Goal: Information Seeking & Learning: Find specific fact

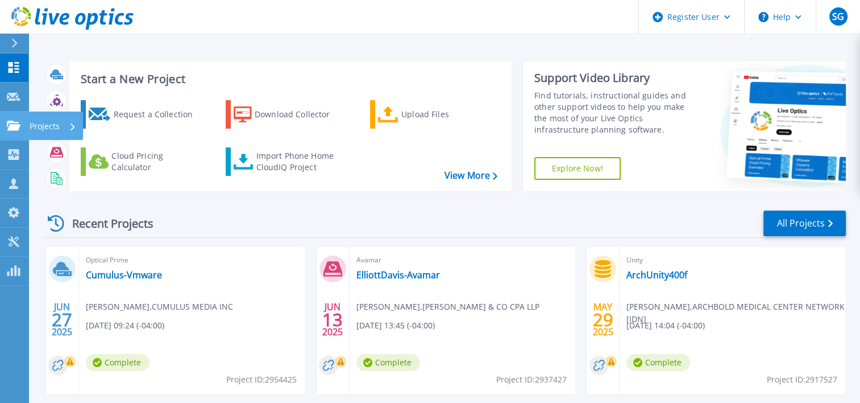
click at [16, 119] on link "Projects Projects" at bounding box center [14, 125] width 28 height 29
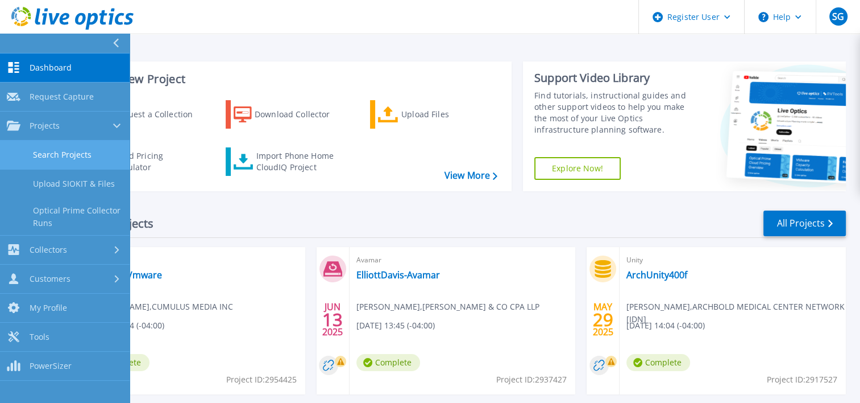
click at [81, 160] on link "Search Projects" at bounding box center [65, 154] width 130 height 29
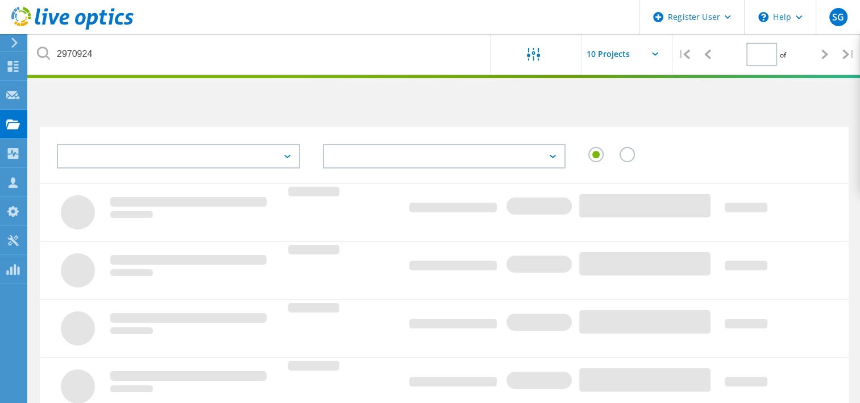
type input "1"
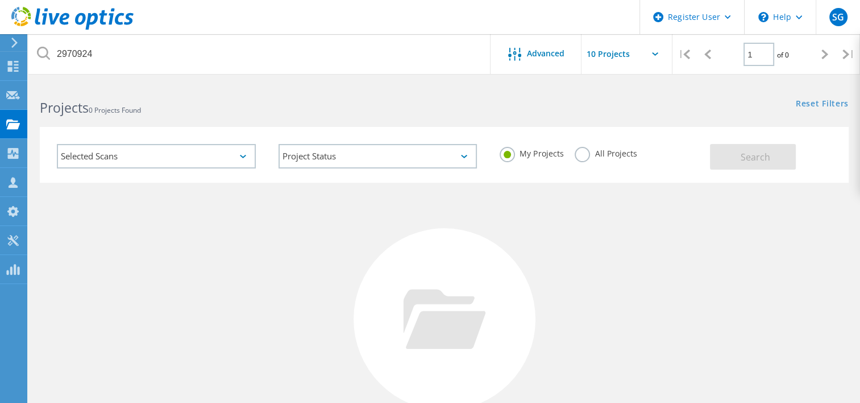
click at [607, 161] on div "All Projects" at bounding box center [606, 155] width 62 height 16
click at [593, 155] on label "All Projects" at bounding box center [606, 152] width 62 height 11
click at [0, 0] on input "All Projects" at bounding box center [0, 0] width 0 height 0
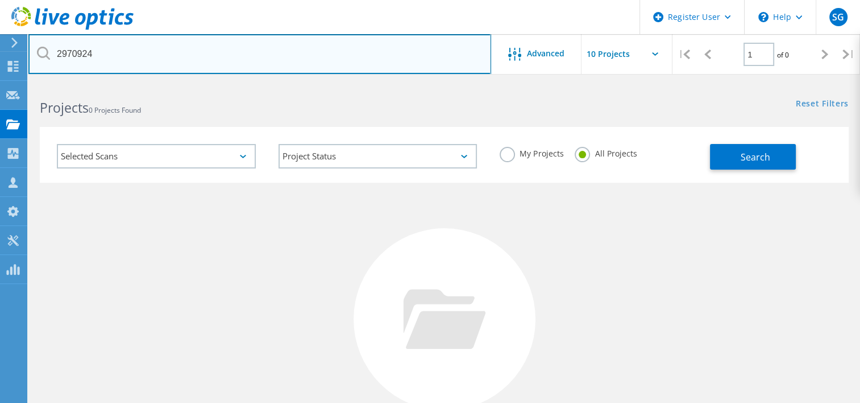
click at [221, 52] on input "2970924" at bounding box center [259, 54] width 463 height 40
paste input "[PERSON_NAME][EMAIL_ADDRESS][PERSON_NAME][DOMAIN_NAME]"
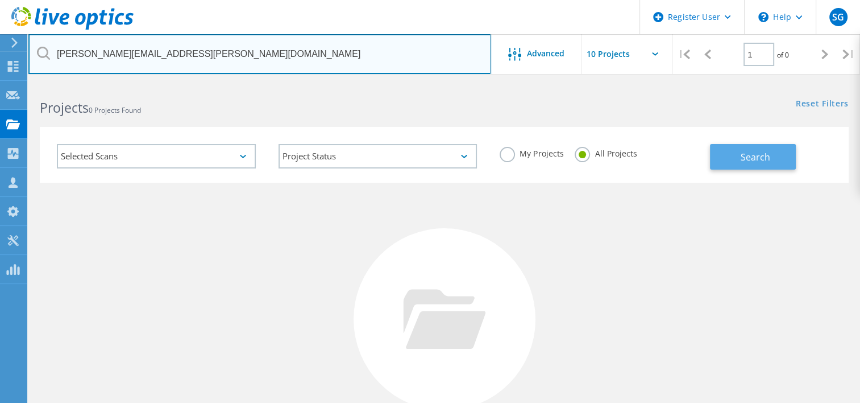
type input "[PERSON_NAME][EMAIL_ADDRESS][PERSON_NAME][DOMAIN_NAME]"
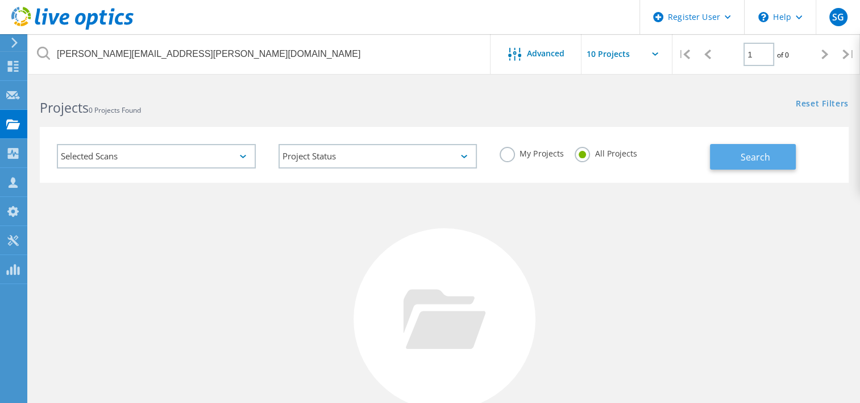
click at [753, 151] on span "Search" at bounding box center [756, 157] width 30 height 13
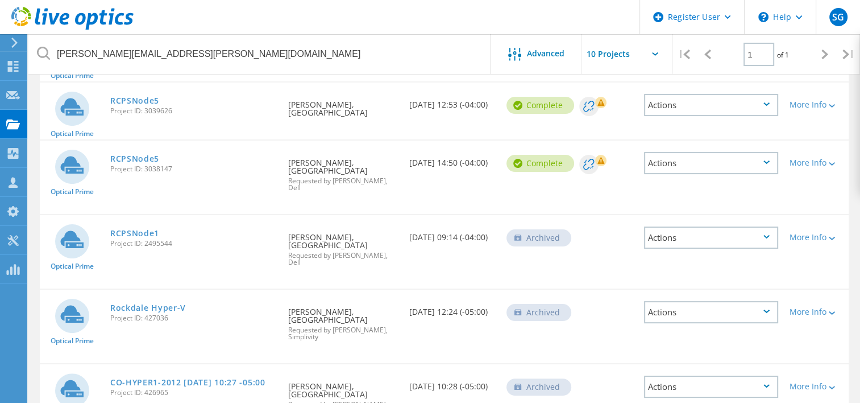
scroll to position [71, 0]
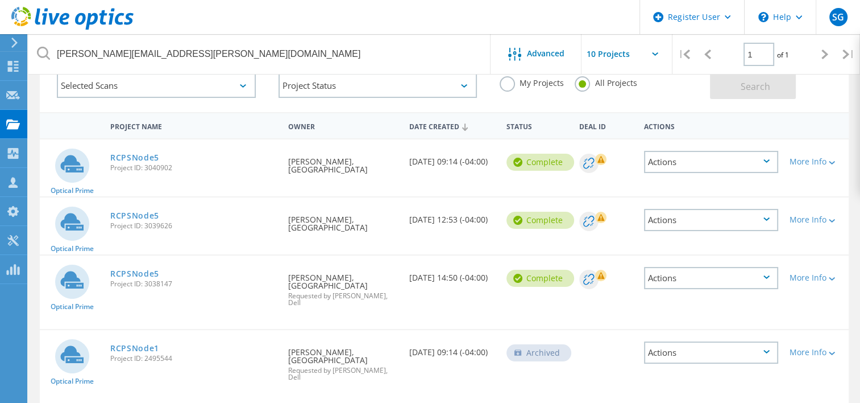
click at [409, 164] on div "Date Created 09/04/2025, 09:14 (-04:00)" at bounding box center [452, 158] width 97 height 38
click at [68, 169] on circle at bounding box center [72, 165] width 34 height 34
click at [812, 165] on div "More Info" at bounding box center [816, 162] width 53 height 8
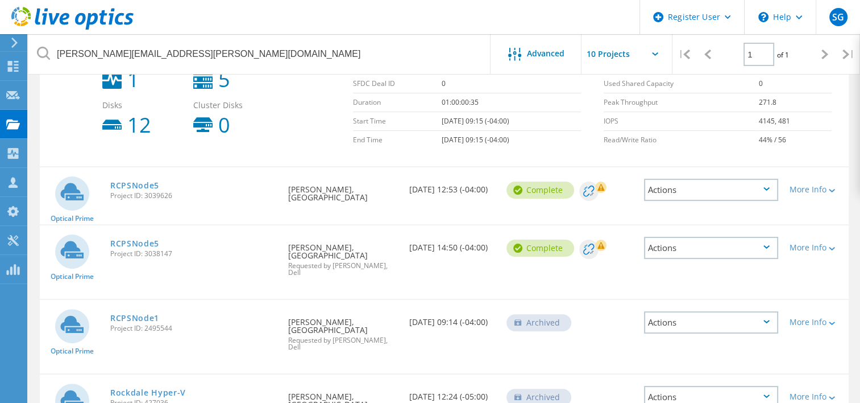
scroll to position [230, 0]
click at [811, 191] on div "More Info" at bounding box center [816, 189] width 53 height 8
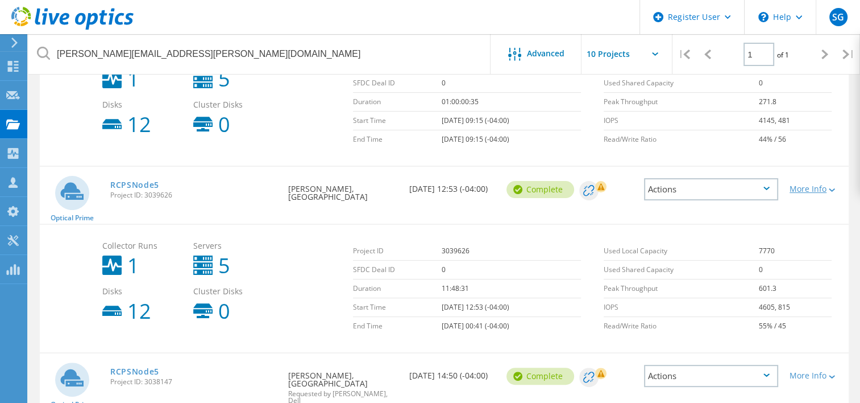
click at [811, 191] on div "More Info" at bounding box center [816, 189] width 53 height 8
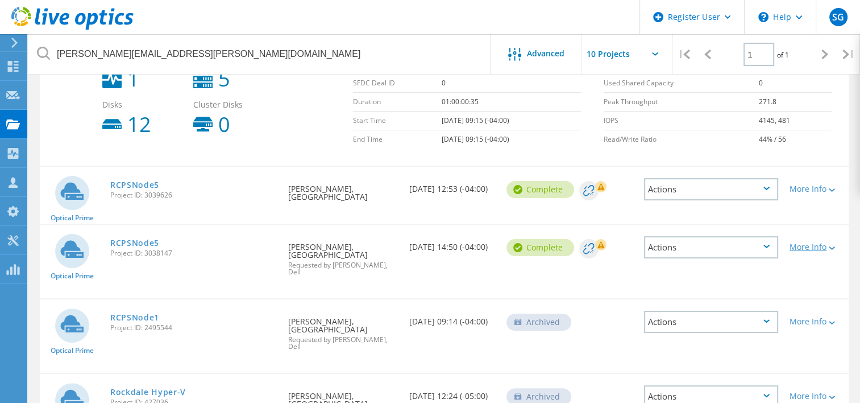
click at [816, 243] on div "More Info" at bounding box center [816, 247] width 53 height 8
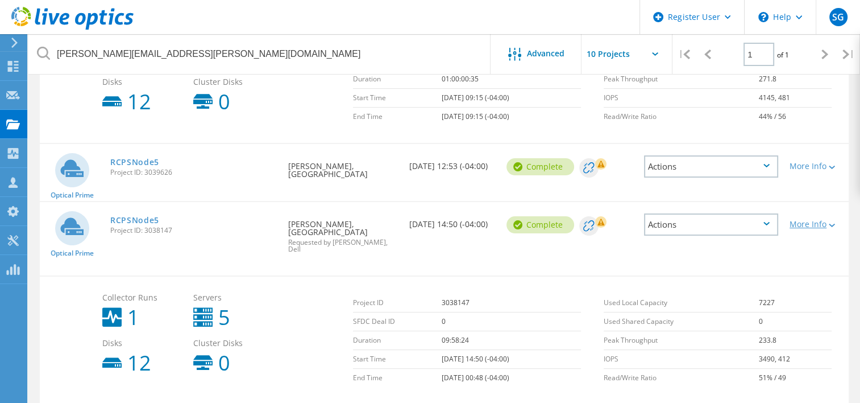
scroll to position [253, 0]
click at [812, 221] on div "More Info" at bounding box center [816, 224] width 53 height 8
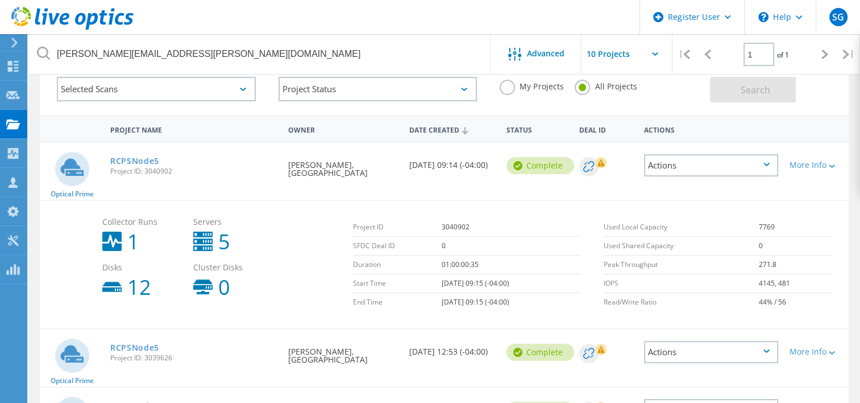
scroll to position [66, 0]
click at [139, 161] on link "RCPSNode5" at bounding box center [134, 162] width 49 height 8
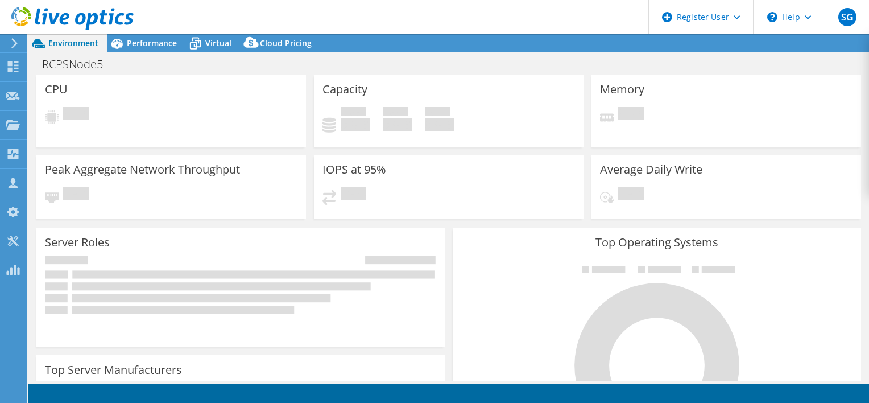
select select "USD"
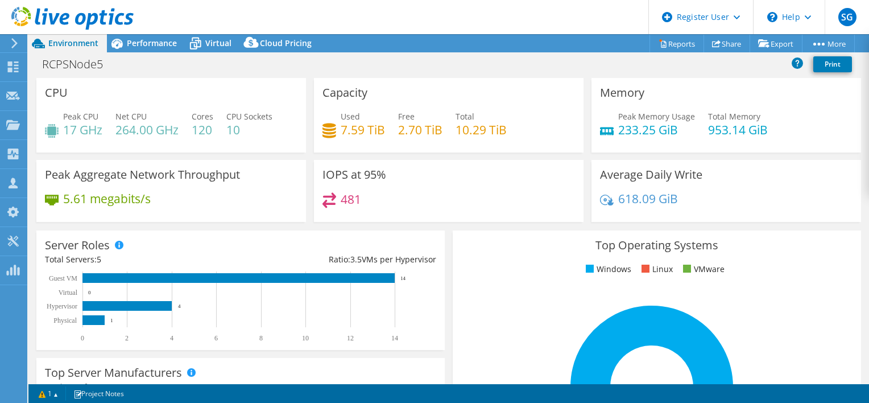
click at [532, 25] on header "SG Dell User Sachin Ganeshbabu Sachin.Ganeshbabu@Dell.com Dell My Profile Log O…" at bounding box center [434, 17] width 869 height 34
click at [395, 57] on div "RCPSNode5 Print" at bounding box center [448, 63] width 841 height 21
click at [350, 71] on div "RCPSNode5 Print" at bounding box center [448, 63] width 841 height 21
click at [136, 45] on span "Performance" at bounding box center [152, 43] width 50 height 11
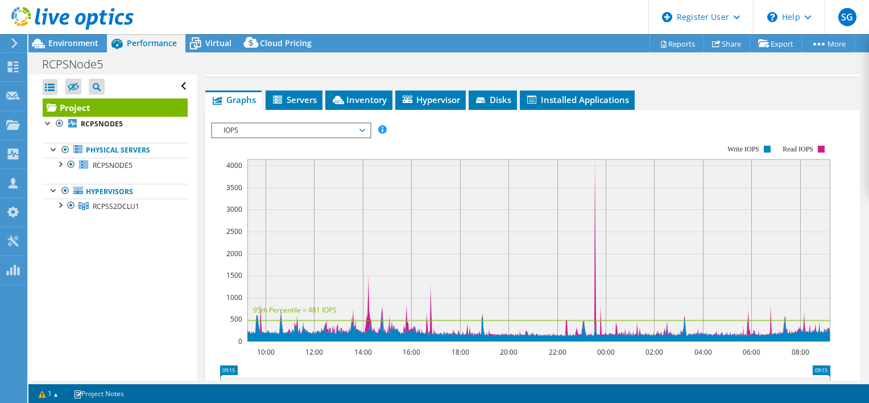
scroll to position [216, 0]
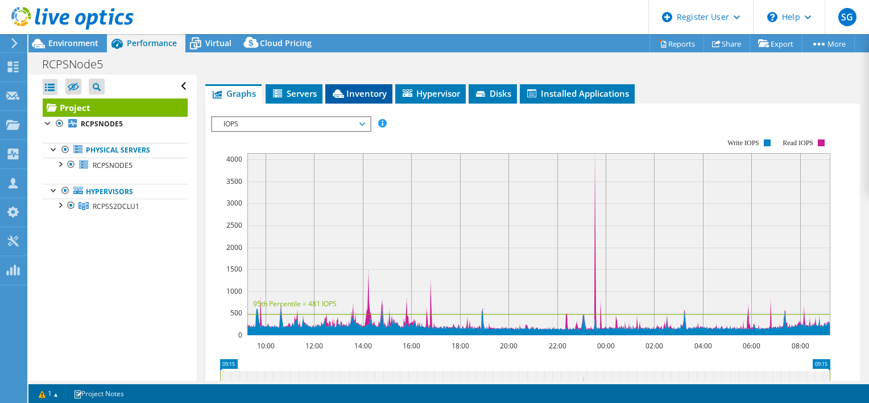
click at [345, 99] on span "Inventory" at bounding box center [359, 93] width 56 height 11
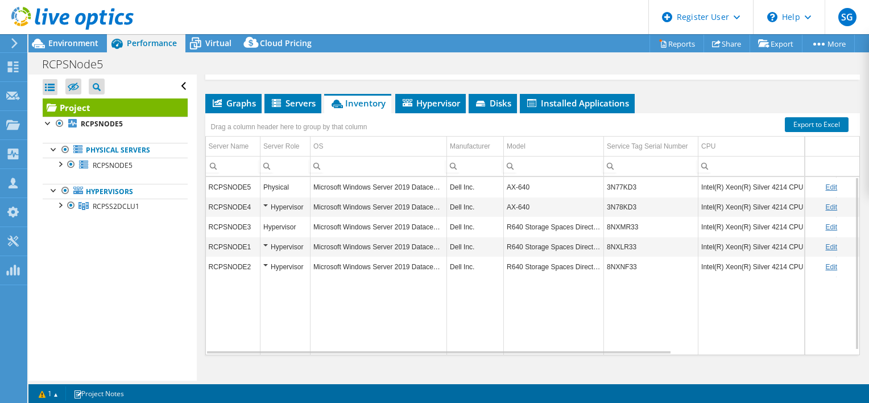
scroll to position [206, 0]
click at [268, 214] on div "Hypervisor" at bounding box center [285, 207] width 44 height 14
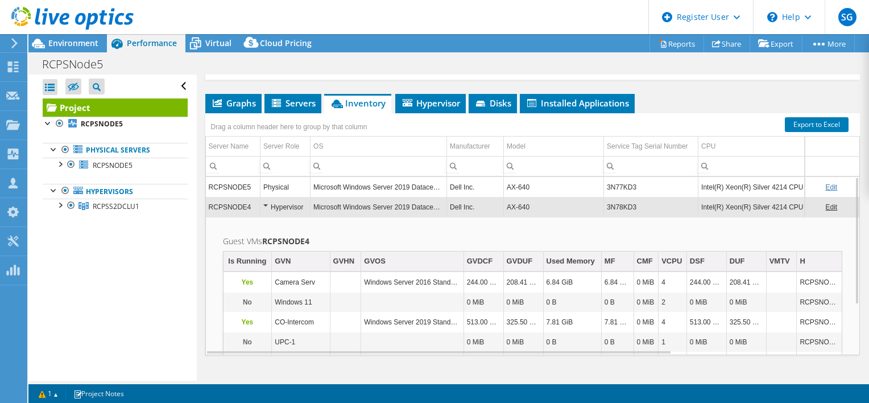
click at [267, 214] on div "Hypervisor" at bounding box center [285, 207] width 44 height 14
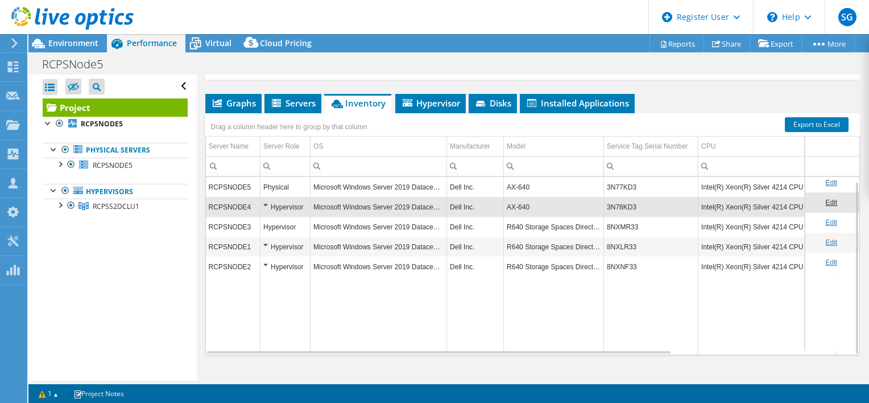
scroll to position [4, 0]
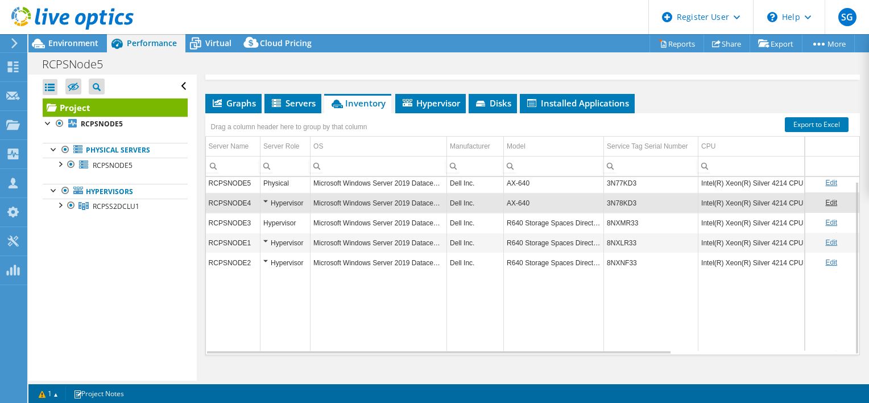
click at [437, 272] on td "Microsoft Windows Server 2019 Datacenter" at bounding box center [379, 263] width 136 height 20
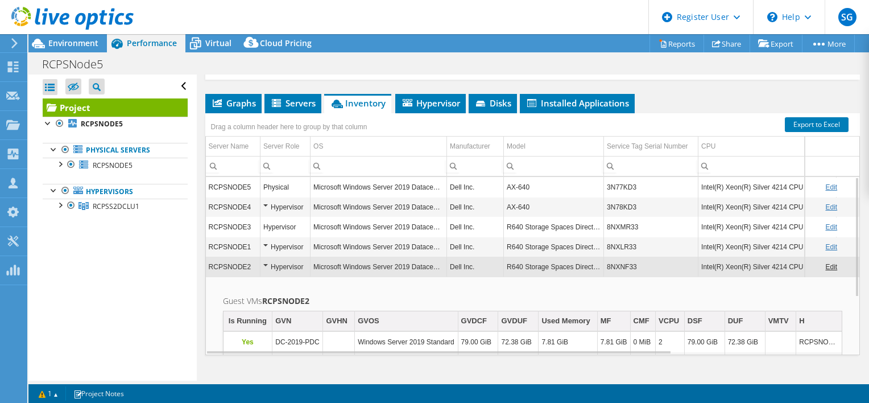
click at [616, 197] on td "3N77KD3" at bounding box center [651, 187] width 94 height 20
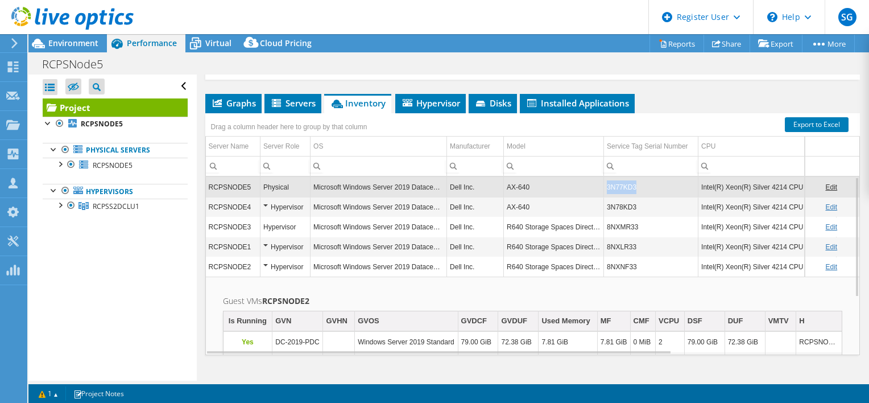
copy td "3N77KD3"
click at [614, 217] on td "3N78KD3" at bounding box center [651, 207] width 94 height 20
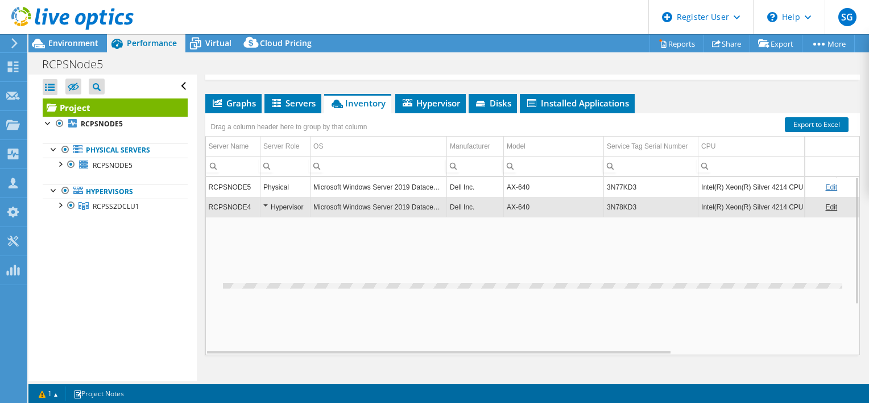
click at [614, 217] on td "3N78KD3" at bounding box center [651, 207] width 94 height 20
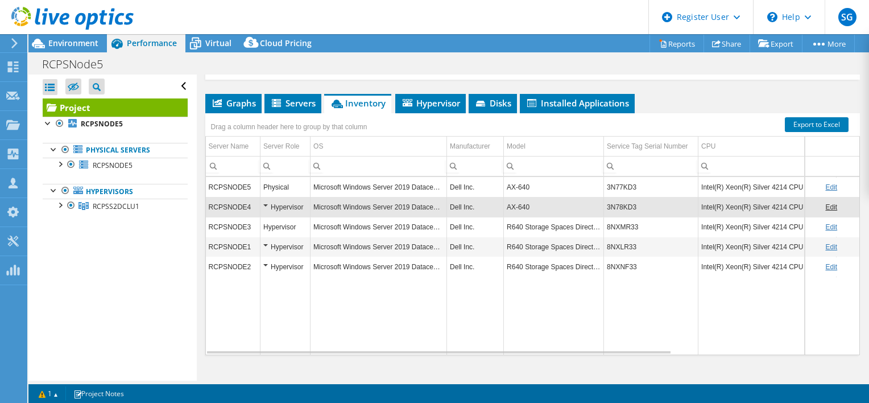
click at [617, 217] on td "3N78KD3" at bounding box center [651, 207] width 94 height 20
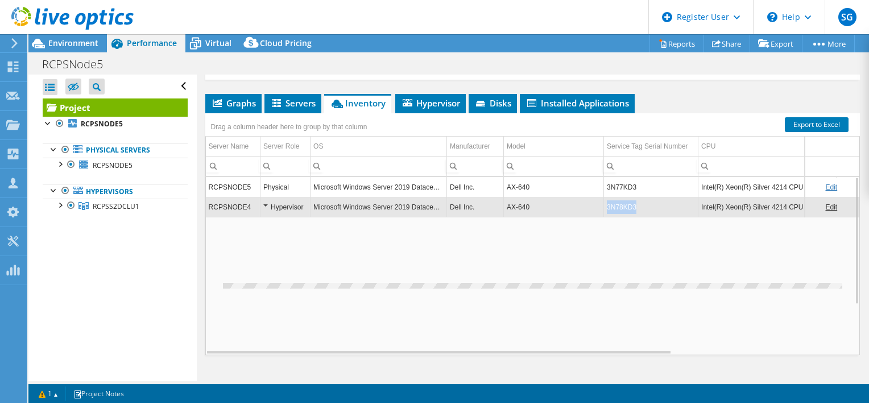
click at [617, 217] on td "3N78KD3" at bounding box center [651, 207] width 94 height 20
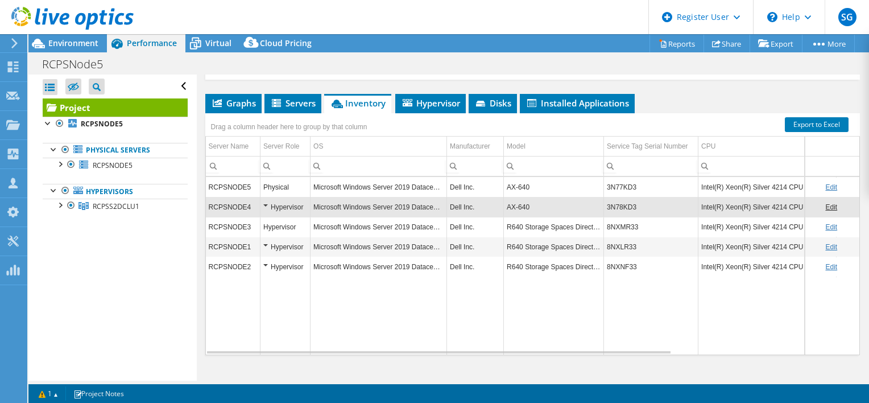
click at [617, 217] on td "3N78KD3" at bounding box center [651, 207] width 94 height 20
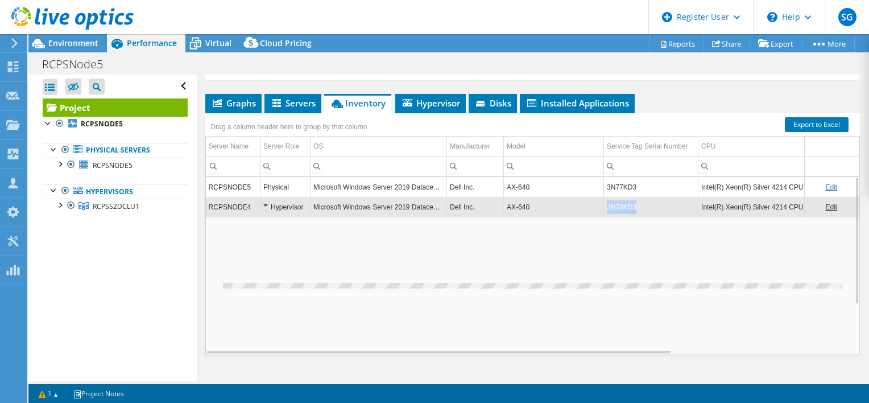
click at [617, 217] on td "3N78KD3" at bounding box center [651, 207] width 94 height 20
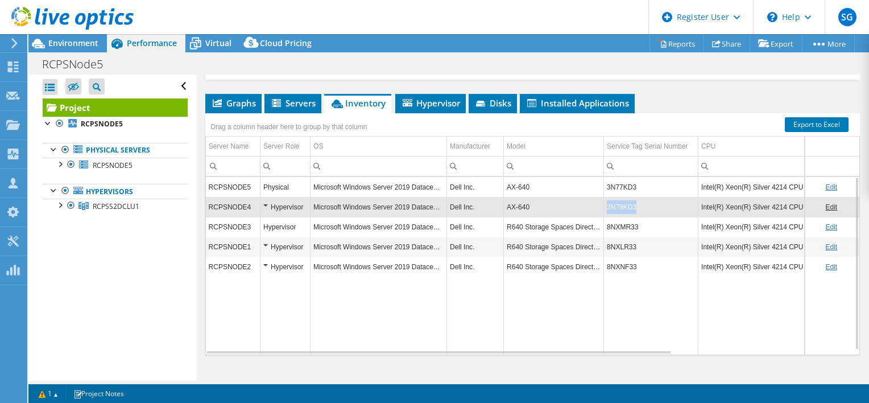
drag, startPoint x: 641, startPoint y: 230, endPoint x: 603, endPoint y: 230, distance: 38.1
click at [604, 217] on td "3N78KD3" at bounding box center [651, 207] width 94 height 20
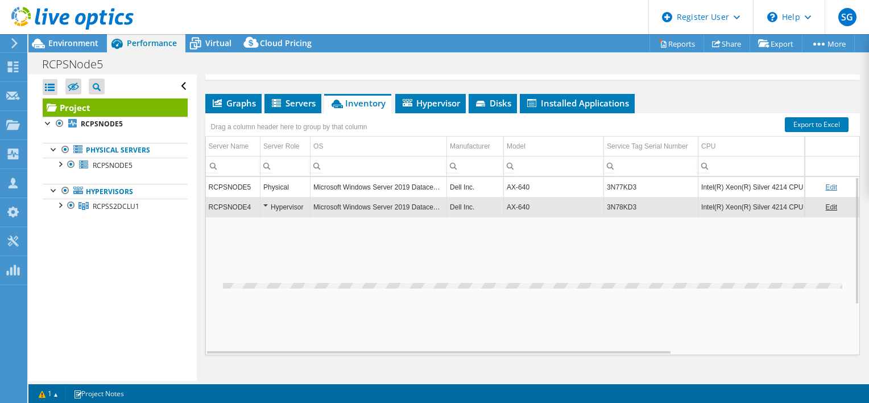
copy td "3N78KD3"
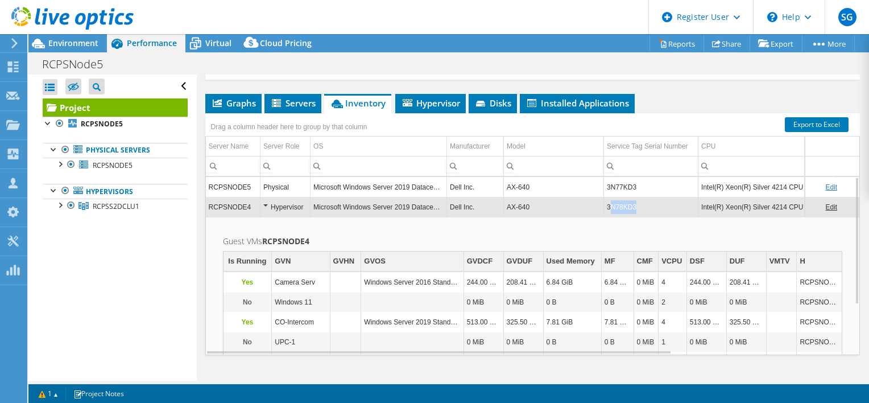
drag, startPoint x: 610, startPoint y: 230, endPoint x: 636, endPoint y: 229, distance: 26.2
click at [636, 217] on td "3N78KD3" at bounding box center [651, 207] width 94 height 20
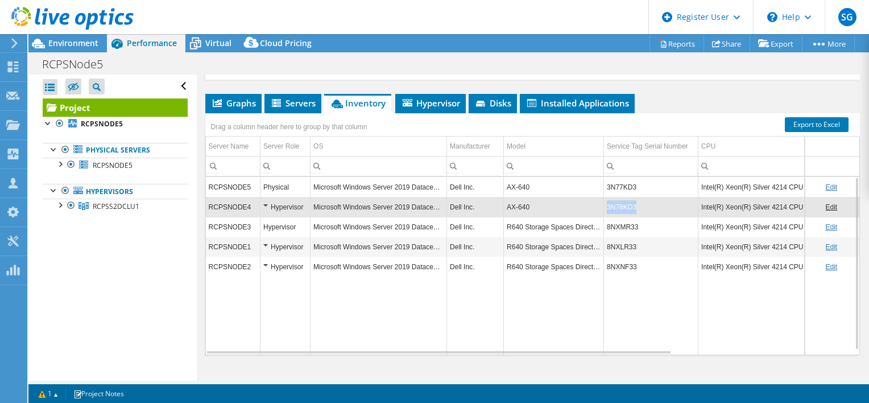
drag, startPoint x: 638, startPoint y: 231, endPoint x: 598, endPoint y: 228, distance: 40.0
click at [598, 217] on tr "RCPSNODE4 Hypervisor Microsoft Windows Server 2019 Datacenter Dell Inc. AX-640 …" at bounding box center [653, 207] width 894 height 20
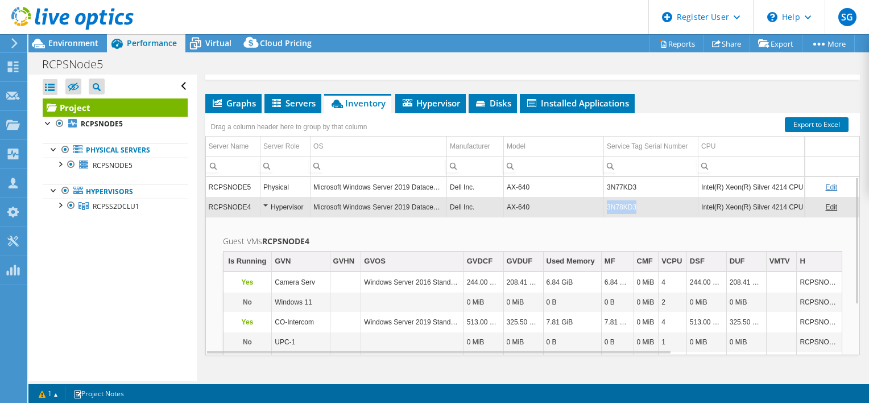
copy td "3N78KD3"
drag, startPoint x: 607, startPoint y: 231, endPoint x: 634, endPoint y: 229, distance: 26.8
click at [634, 217] on td "3N78KD3" at bounding box center [651, 207] width 94 height 20
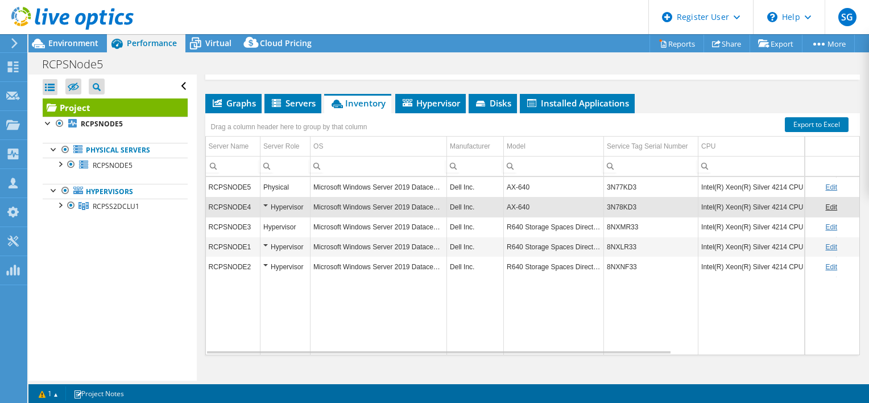
scroll to position [4, 0]
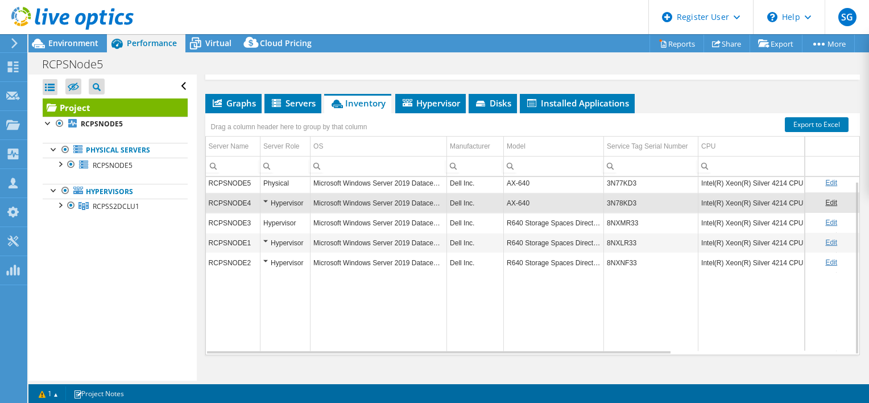
click at [628, 233] on td "8NXMR33" at bounding box center [651, 223] width 94 height 20
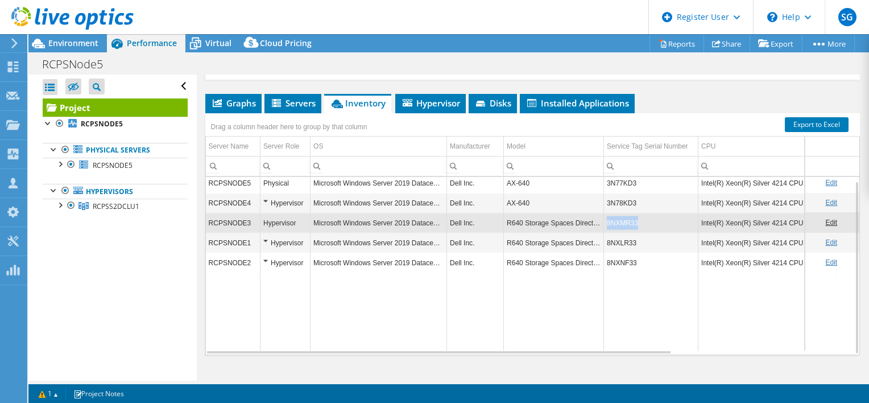
copy td "8NXMR33"
copy td "8NXLR33"
drag, startPoint x: 607, startPoint y: 266, endPoint x: 637, endPoint y: 266, distance: 29.6
click at [637, 253] on td "8NXLR33" at bounding box center [651, 243] width 94 height 20
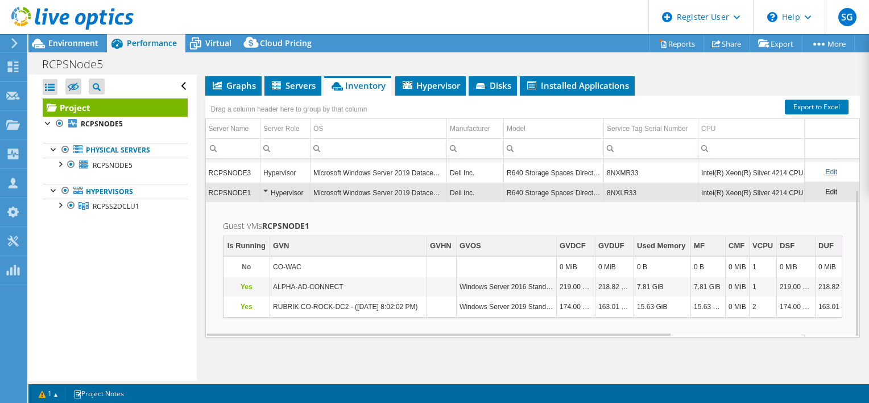
scroll to position [36, 0]
click at [630, 192] on td "8NXLR33" at bounding box center [651, 193] width 94 height 20
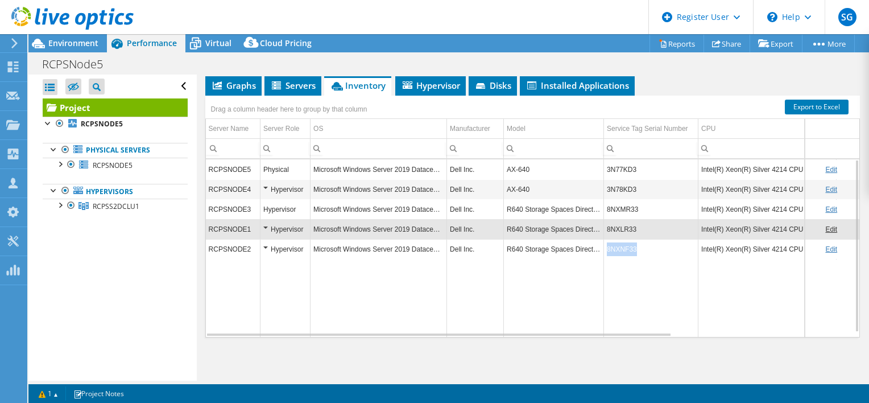
drag, startPoint x: 605, startPoint y: 246, endPoint x: 634, endPoint y: 251, distance: 28.9
click at [634, 251] on td "8NXNF33" at bounding box center [651, 249] width 94 height 20
copy td "8NXNF33"
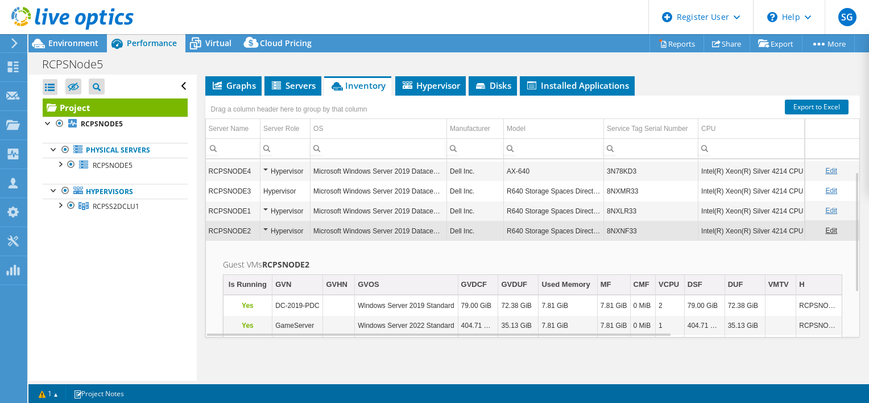
scroll to position [18, 0]
copy td "8NXNF33"
drag, startPoint x: 607, startPoint y: 230, endPoint x: 636, endPoint y: 229, distance: 28.5
click at [636, 229] on td "8NXNF33" at bounding box center [651, 231] width 94 height 20
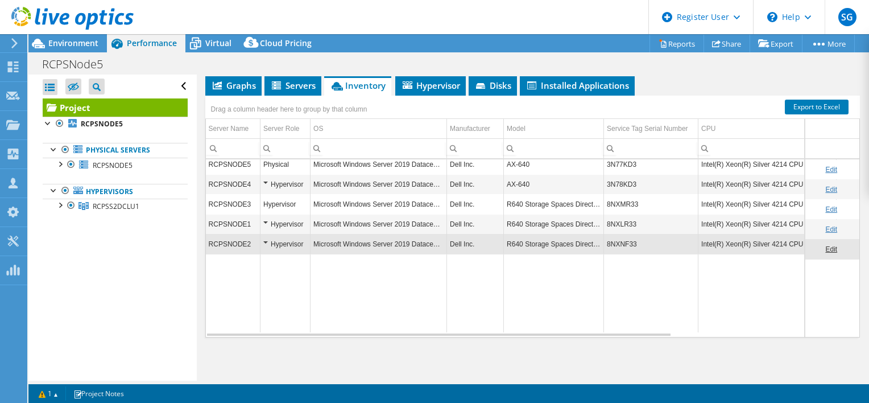
scroll to position [0, 0]
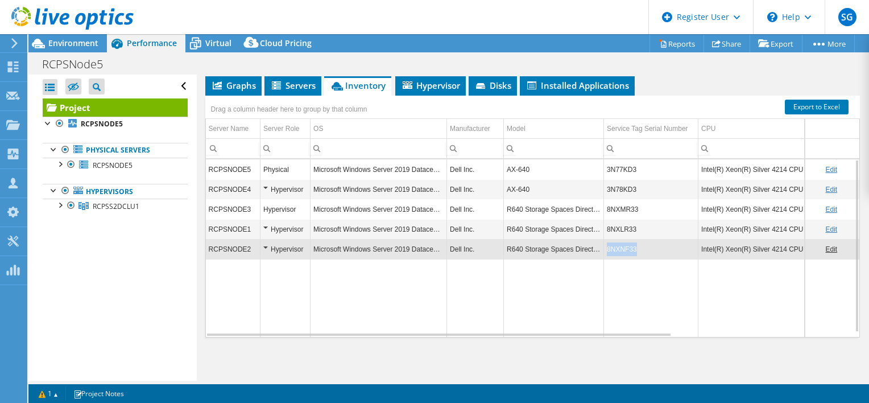
drag, startPoint x: 635, startPoint y: 244, endPoint x: 605, endPoint y: 248, distance: 31.0
click at [605, 248] on td "8NXNF33" at bounding box center [651, 249] width 94 height 20
copy td "8NXNF33"
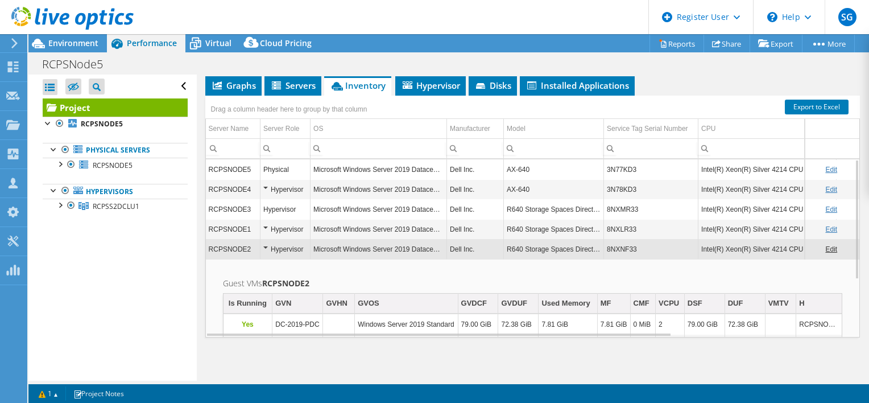
click at [283, 246] on div "Hypervisor" at bounding box center [285, 249] width 44 height 14
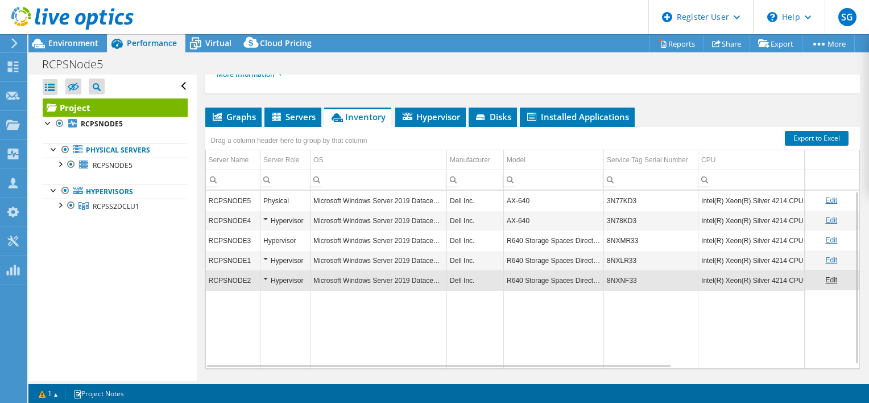
click at [590, 250] on td "R640 Storage Spaces Direct RN" at bounding box center [554, 240] width 100 height 20
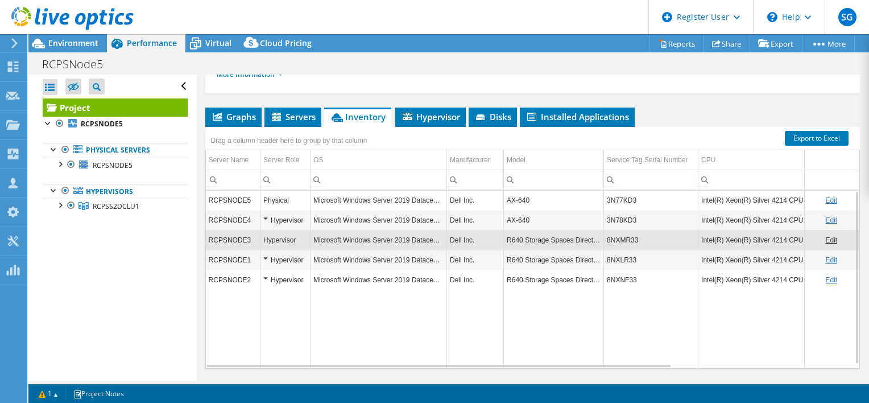
click at [590, 250] on td "R640 Storage Spaces Direct RN" at bounding box center [554, 240] width 100 height 20
click at [590, 249] on td "R640 Storage Spaces Direct RN" at bounding box center [554, 239] width 100 height 20
drag, startPoint x: 590, startPoint y: 263, endPoint x: 535, endPoint y: 333, distance: 89.5
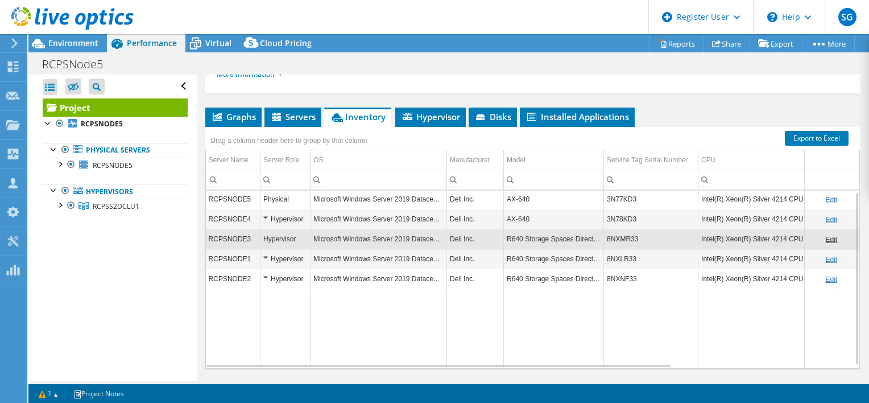
click at [535, 333] on td "Data grid" at bounding box center [554, 328] width 100 height 78
click at [275, 246] on div "Hypervisor" at bounding box center [285, 239] width 44 height 14
click at [275, 245] on div "Hypervisor" at bounding box center [285, 238] width 44 height 14
click at [343, 343] on td "Data grid" at bounding box center [379, 327] width 136 height 78
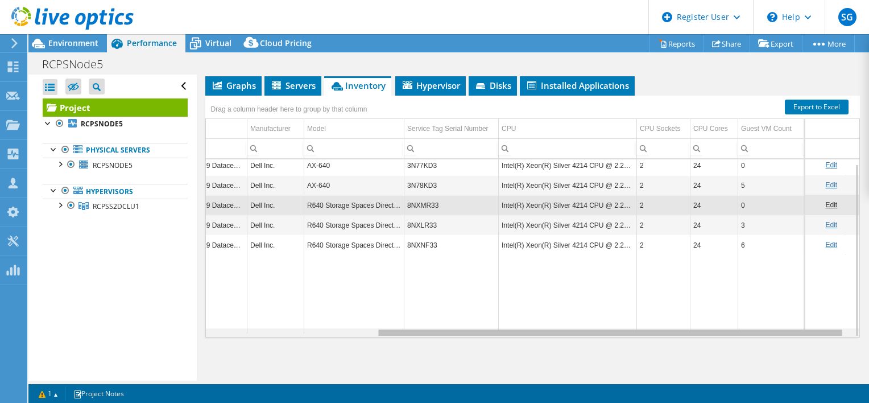
scroll to position [0, 0]
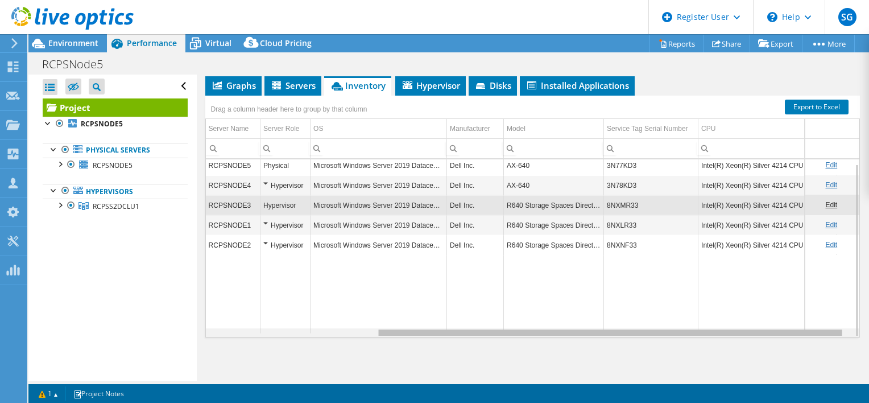
drag, startPoint x: 480, startPoint y: 341, endPoint x: 421, endPoint y: 332, distance: 59.8
click at [421, 332] on body "SG Dell User Sachin Ganeshbabu Sachin.Ganeshbabu@Dell.com Dell My Profile Log O…" at bounding box center [434, 201] width 869 height 403
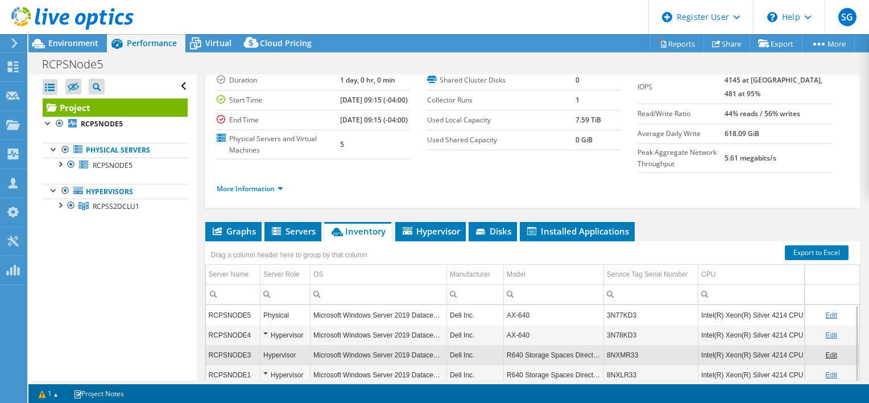
scroll to position [68, 0]
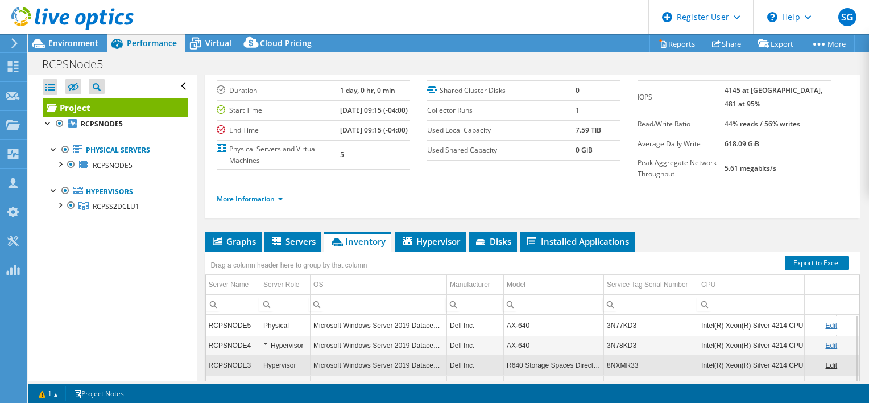
click at [66, 24] on use at bounding box center [72, 18] width 122 height 23
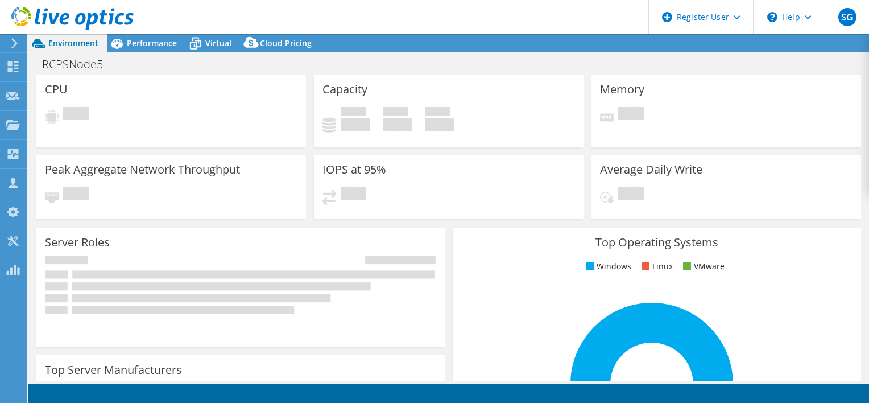
select select "USD"
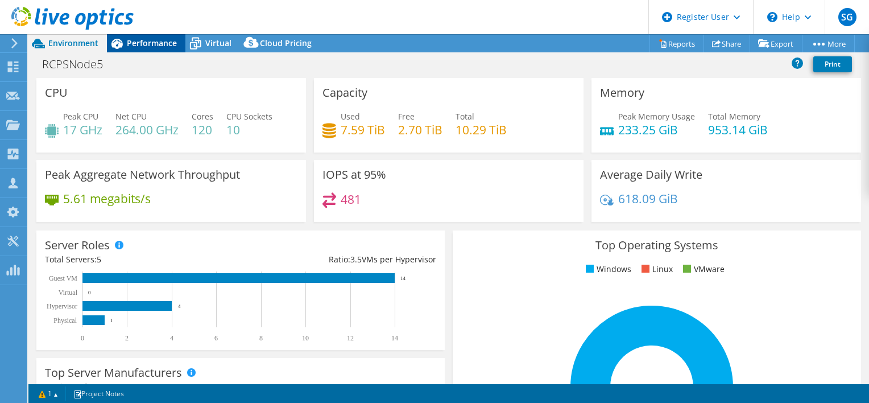
click at [166, 43] on span "Performance" at bounding box center [152, 43] width 50 height 11
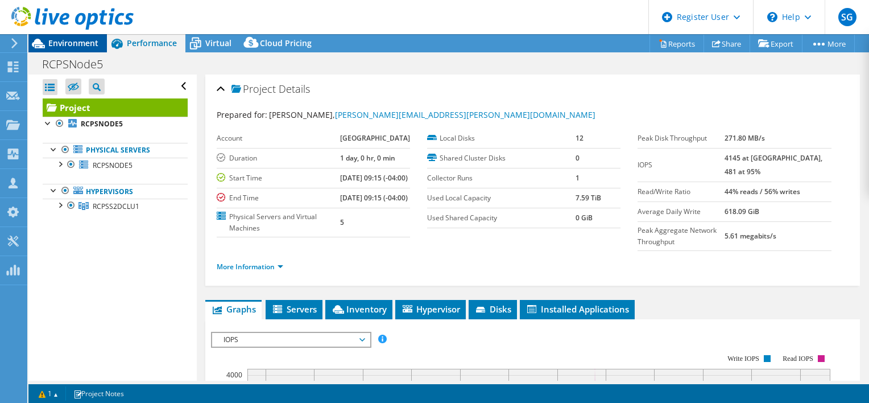
click at [73, 43] on span "Environment" at bounding box center [73, 43] width 50 height 11
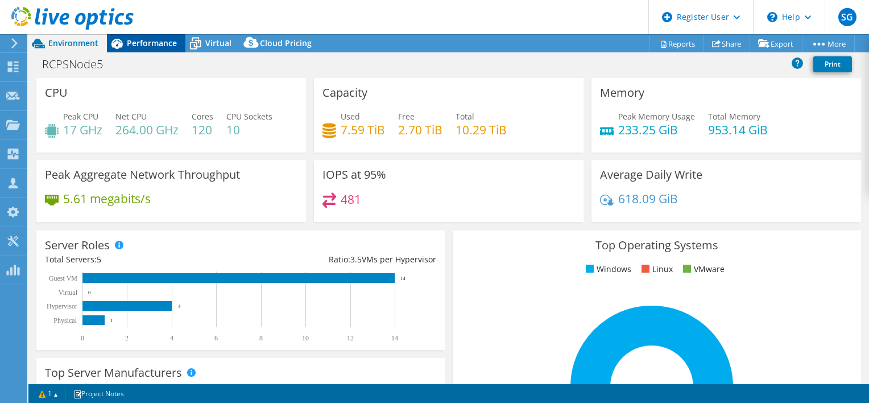
click at [149, 50] on div "Performance" at bounding box center [146, 43] width 78 height 18
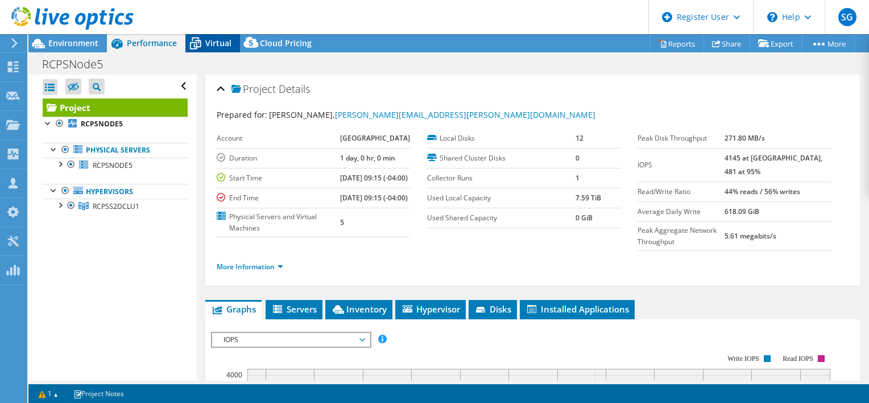
click at [205, 43] on span "Virtual" at bounding box center [218, 43] width 26 height 11
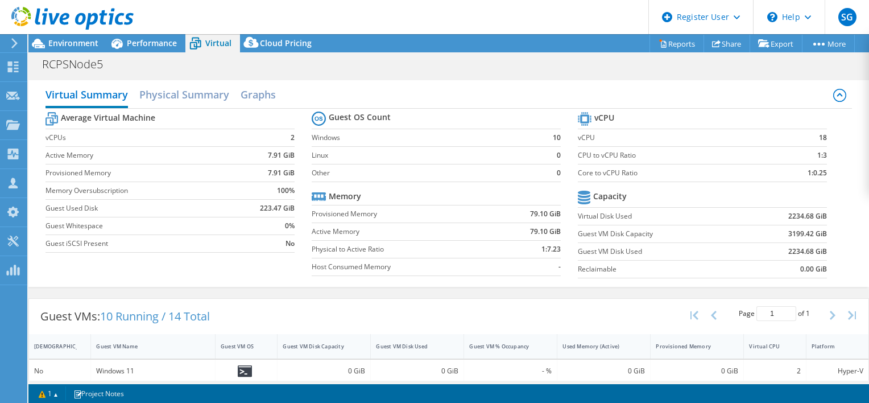
click at [68, 36] on div at bounding box center [67, 19] width 134 height 38
click at [80, 45] on span "Environment" at bounding box center [73, 43] width 50 height 11
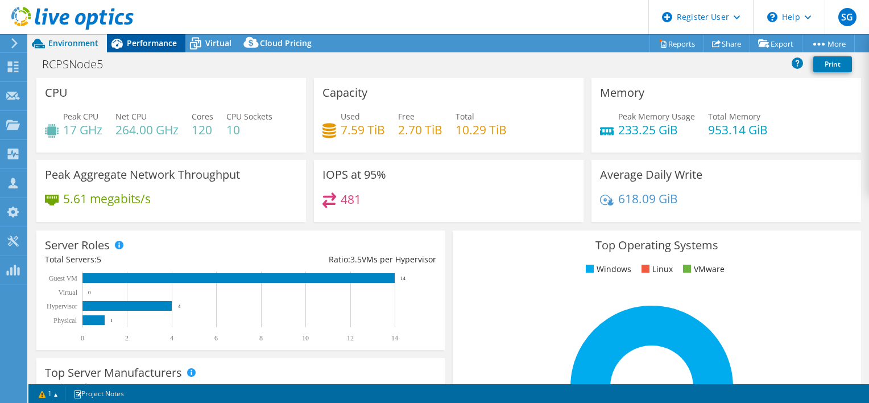
click at [155, 45] on span "Performance" at bounding box center [152, 43] width 50 height 11
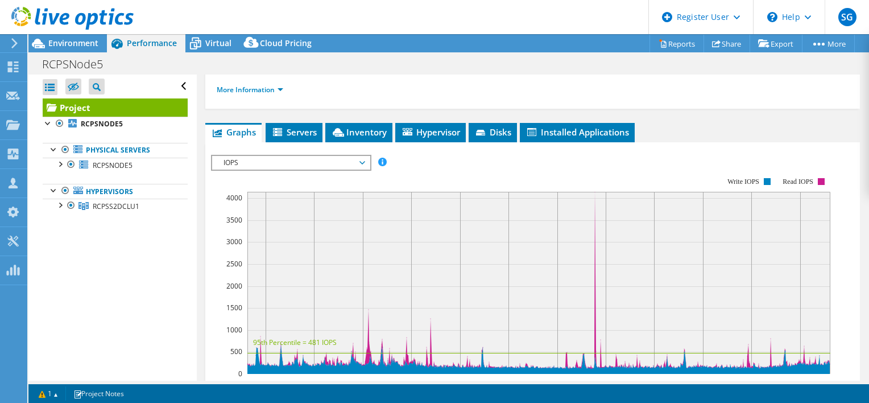
scroll to position [177, 0]
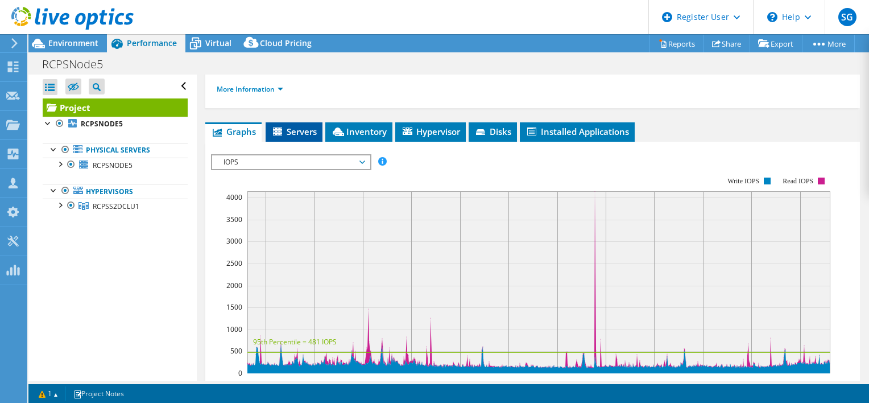
click at [303, 142] on li "Servers" at bounding box center [294, 131] width 57 height 19
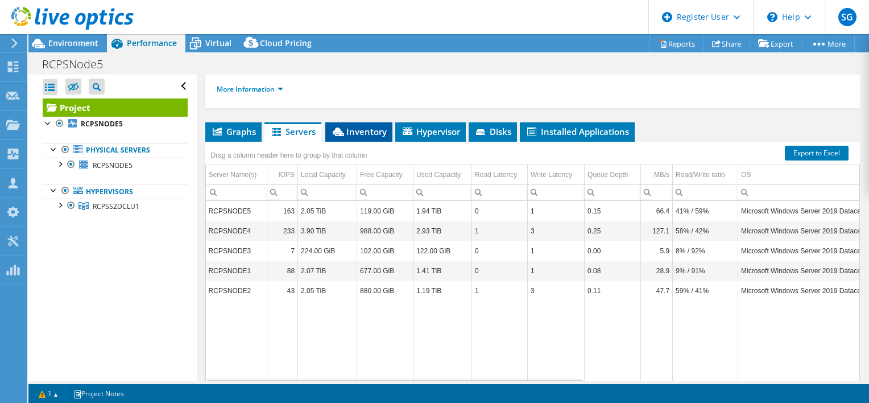
click at [369, 137] on span "Inventory" at bounding box center [359, 131] width 56 height 11
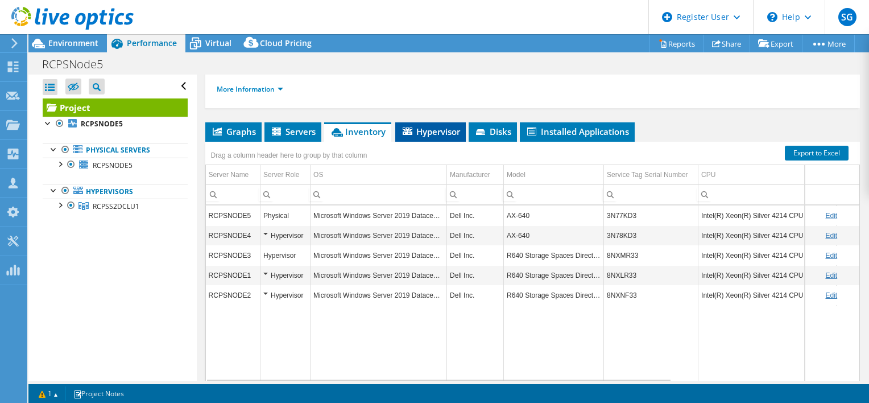
click at [447, 142] on li "Hypervisor" at bounding box center [430, 131] width 71 height 19
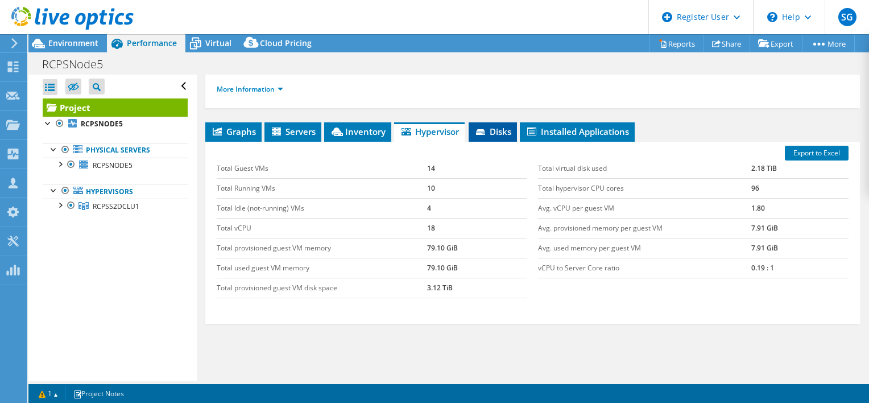
click at [495, 142] on li "Disks" at bounding box center [493, 131] width 48 height 19
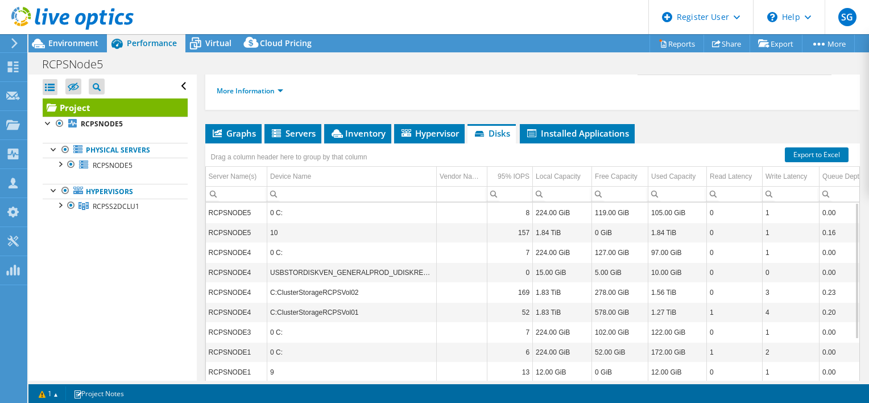
scroll to position [175, 0]
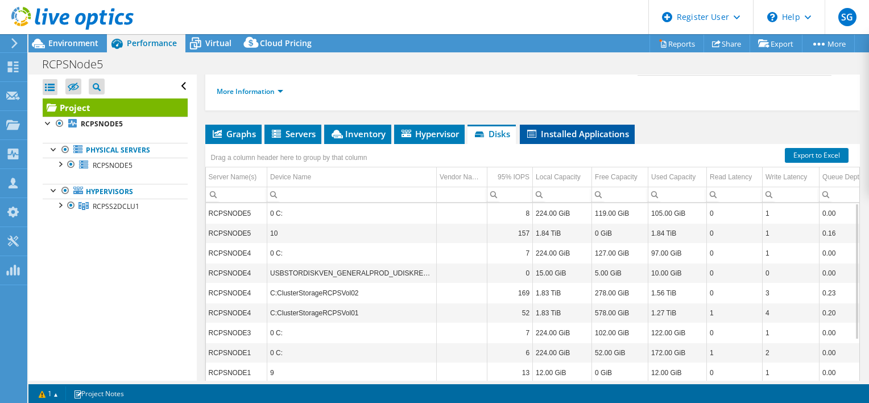
click at [581, 144] on li "Installed Applications" at bounding box center [577, 134] width 115 height 19
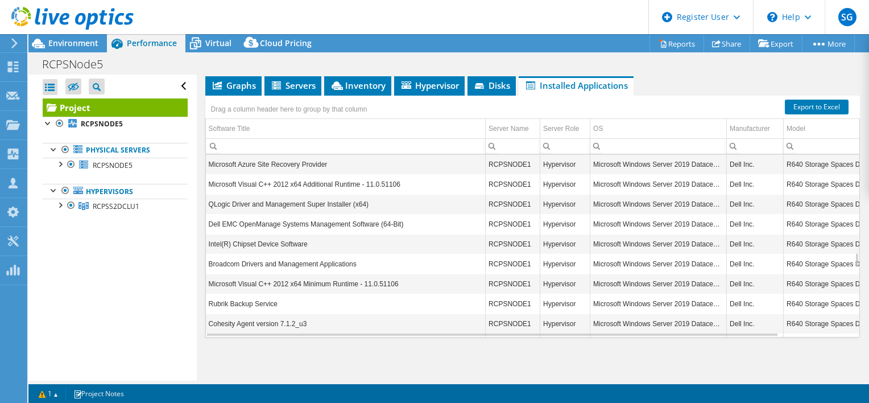
scroll to position [1214, 0]
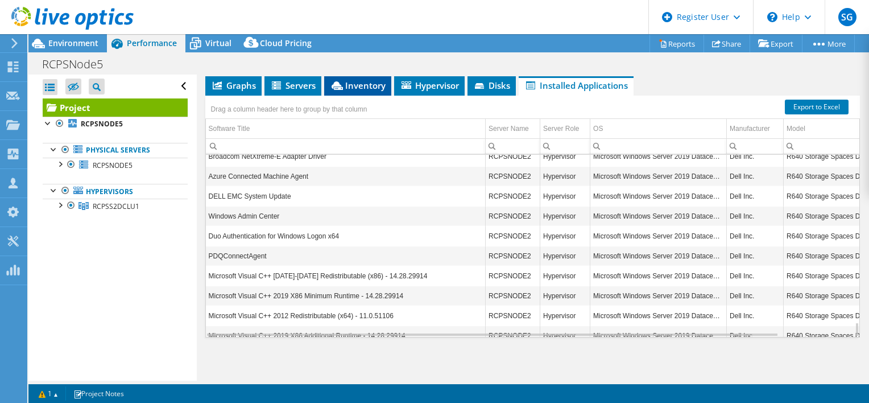
click at [369, 85] on span "Inventory" at bounding box center [358, 85] width 56 height 11
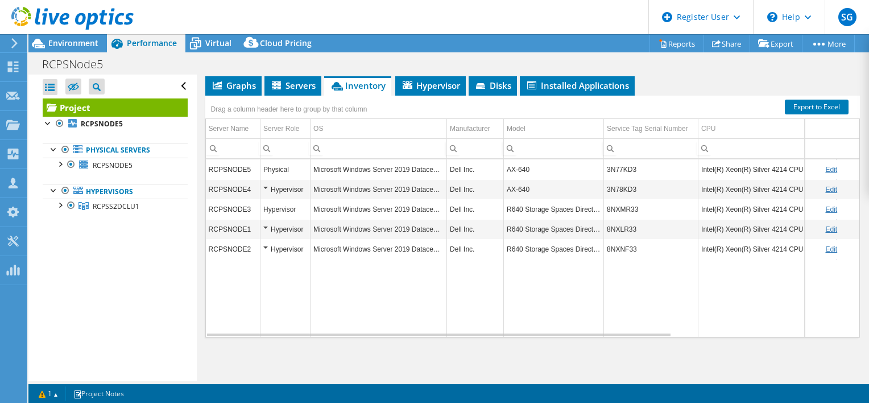
click at [553, 205] on td "R640 Storage Spaces Direct RN" at bounding box center [554, 209] width 100 height 20
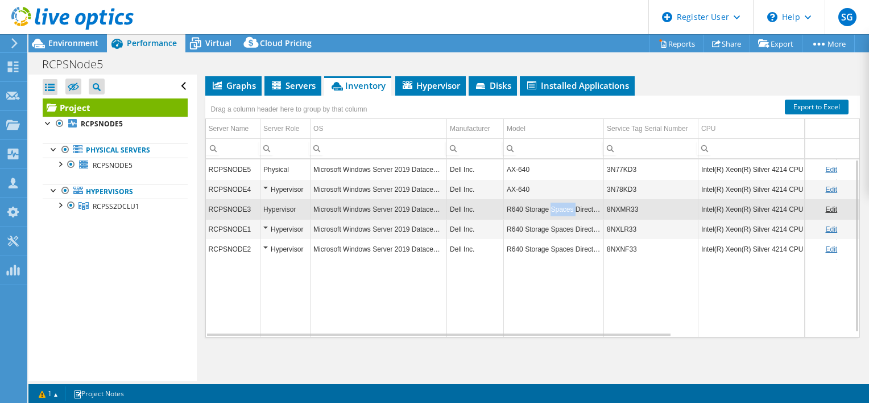
click at [553, 205] on td "R640 Storage Spaces Direct RN" at bounding box center [554, 209] width 100 height 20
copy td "R640 Storage Spaces Direct RN"
